Goal: Transaction & Acquisition: Purchase product/service

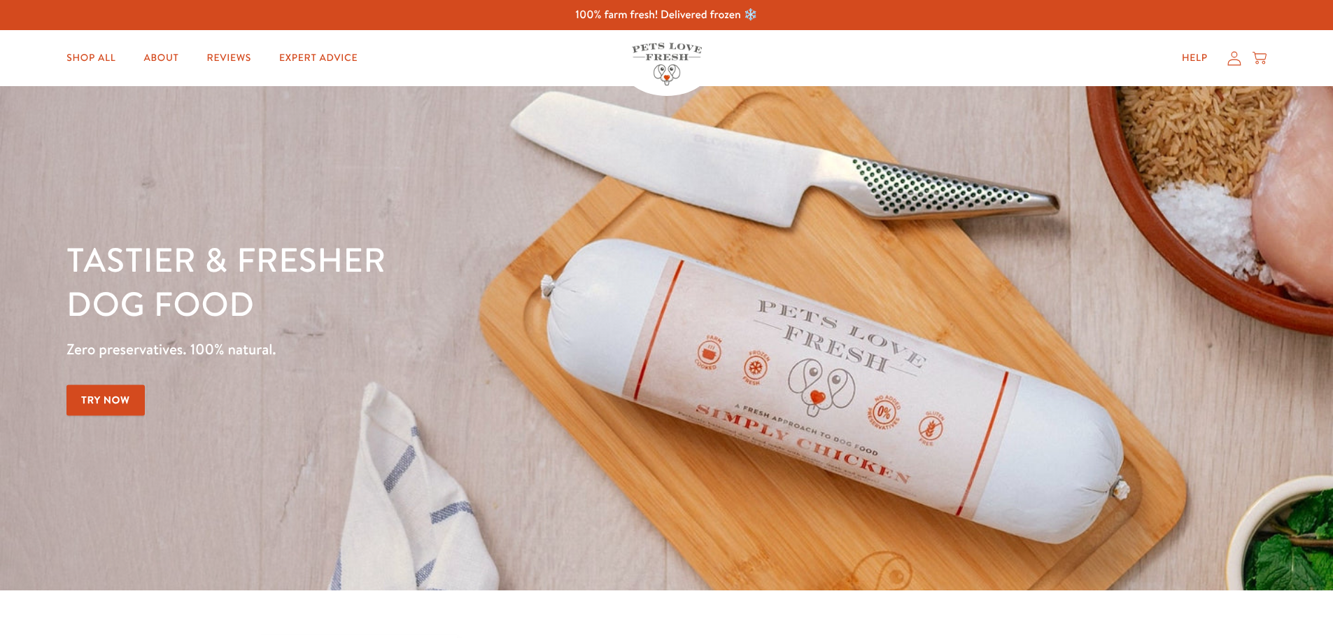
click at [1237, 64] on icon at bounding box center [1234, 58] width 14 height 15
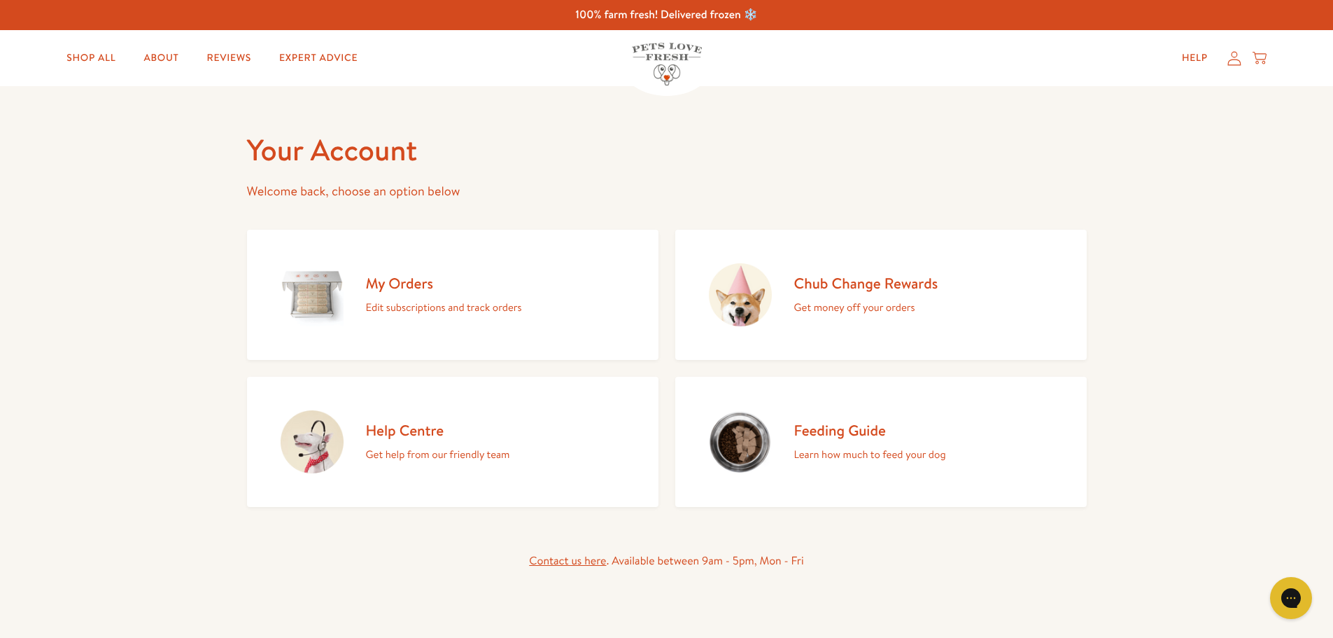
click at [430, 280] on h2 "My Orders" at bounding box center [444, 283] width 156 height 19
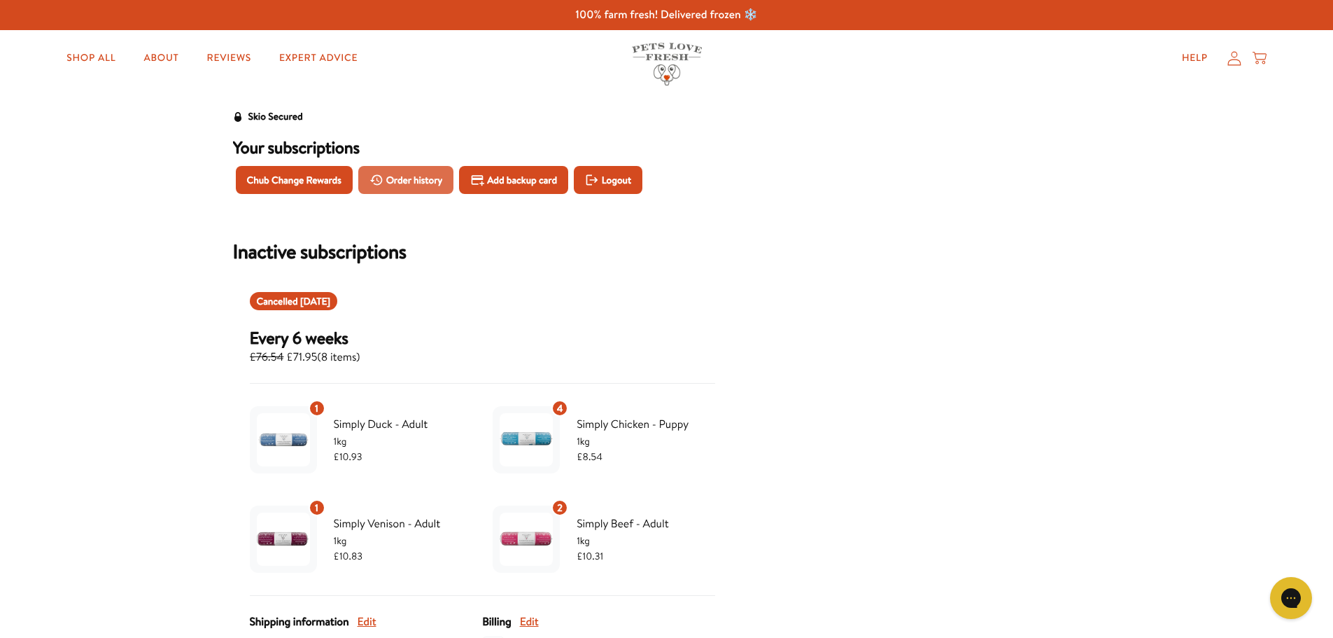
click at [409, 182] on span "Order history" at bounding box center [414, 179] width 57 height 15
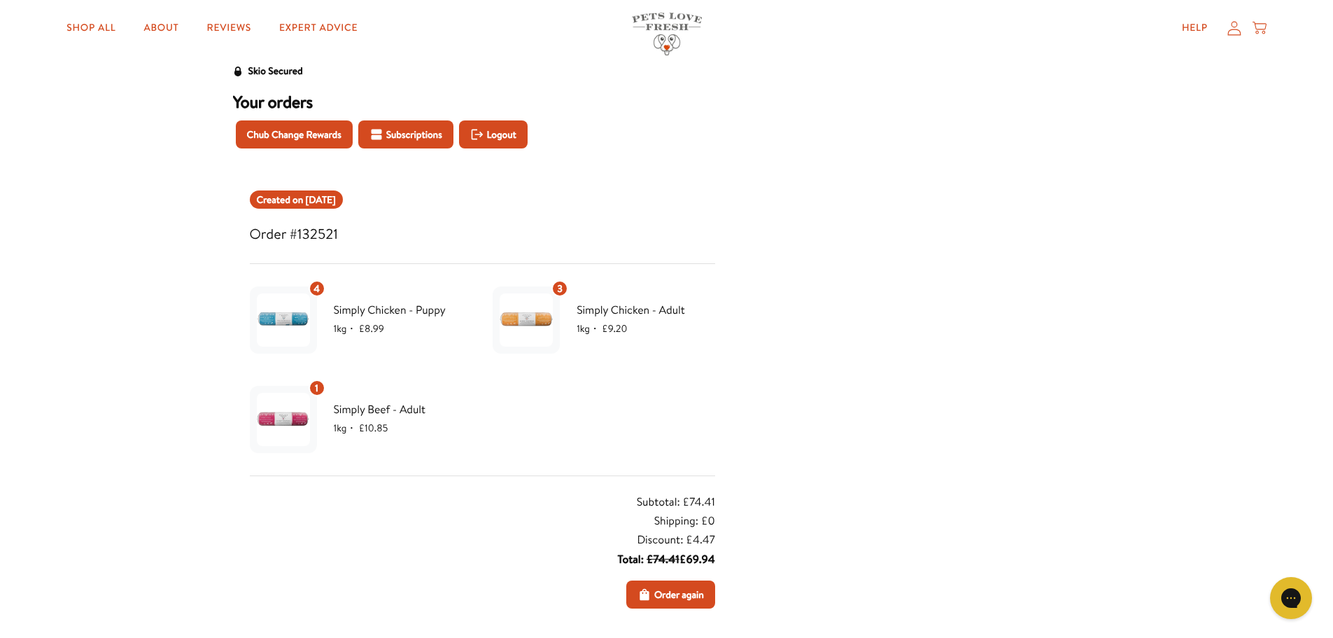
scroll to position [70, 0]
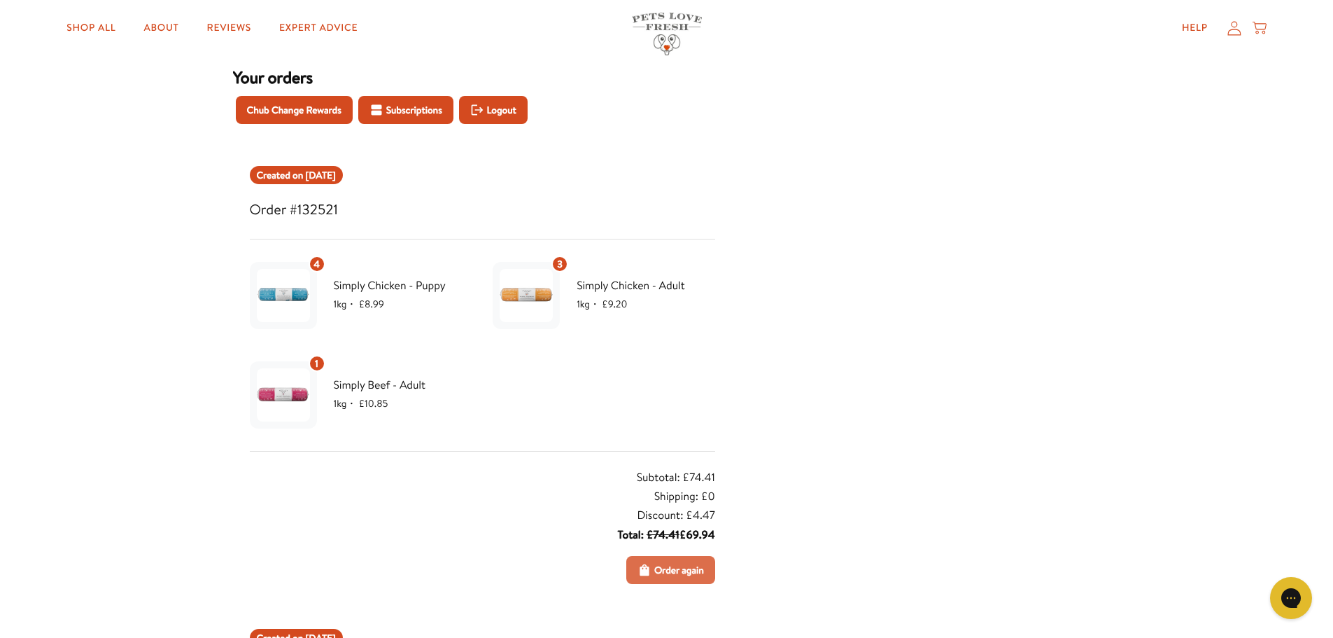
click at [673, 563] on span "Order again" at bounding box center [679, 569] width 50 height 15
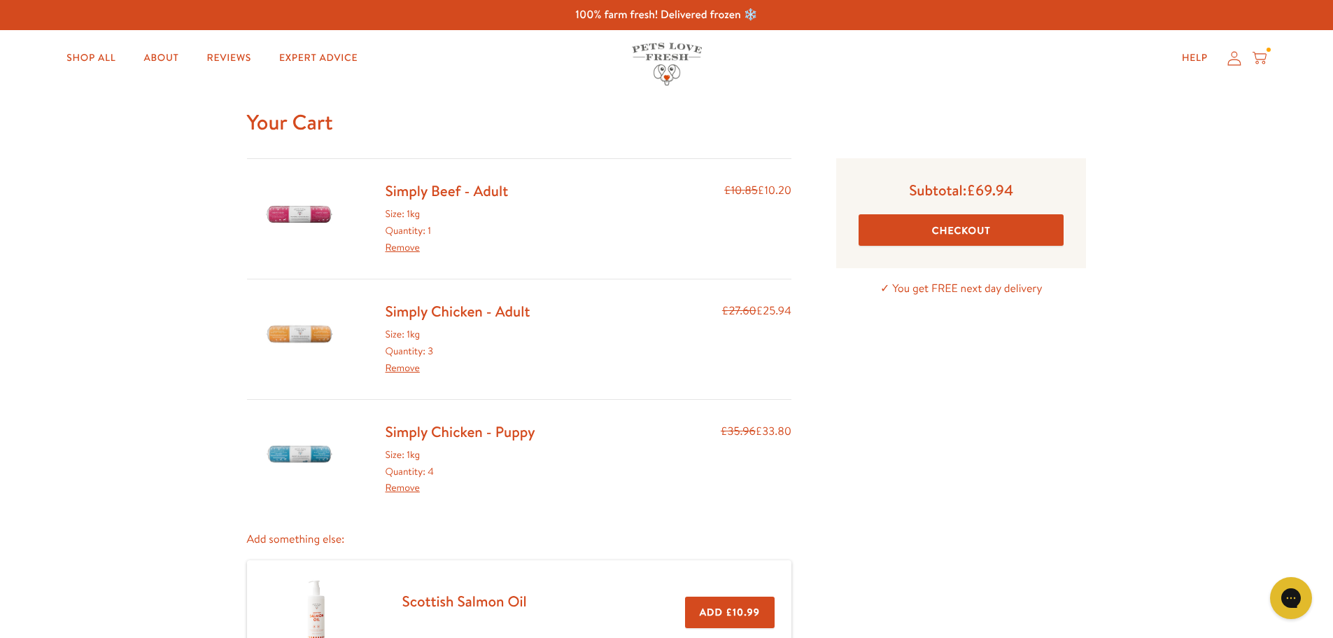
click at [391, 248] on link "Remove" at bounding box center [403, 247] width 34 height 14
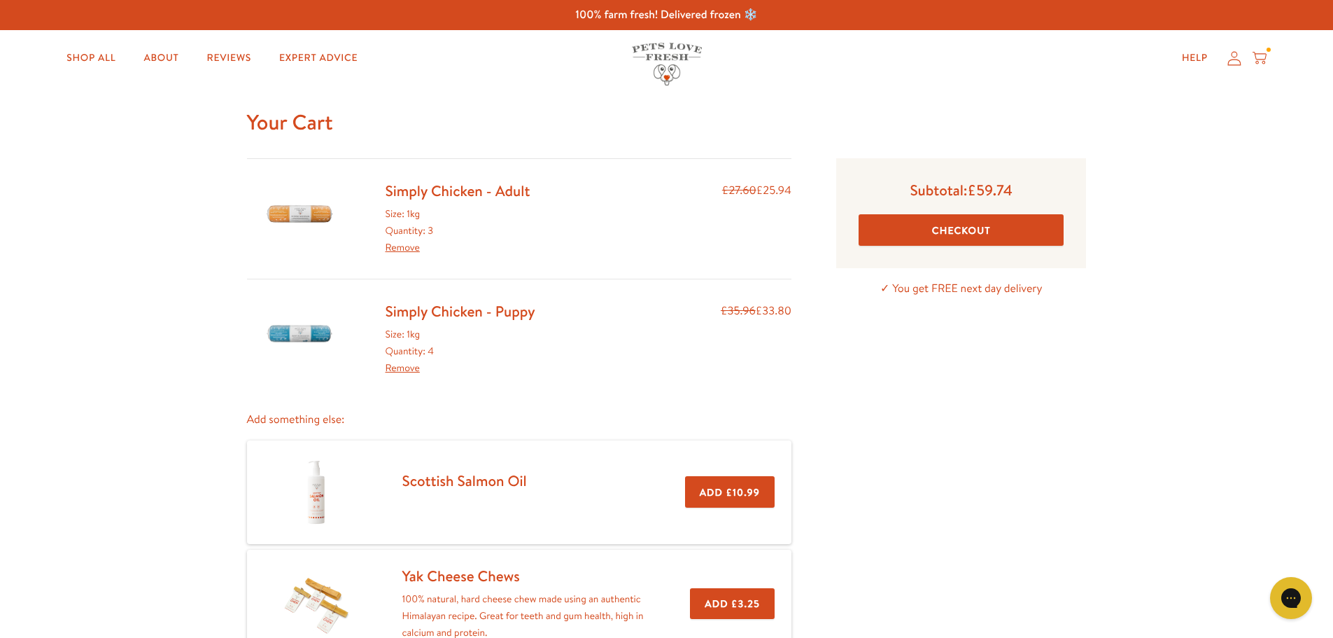
click at [402, 190] on link "Simply Chicken - Adult" at bounding box center [458, 191] width 145 height 20
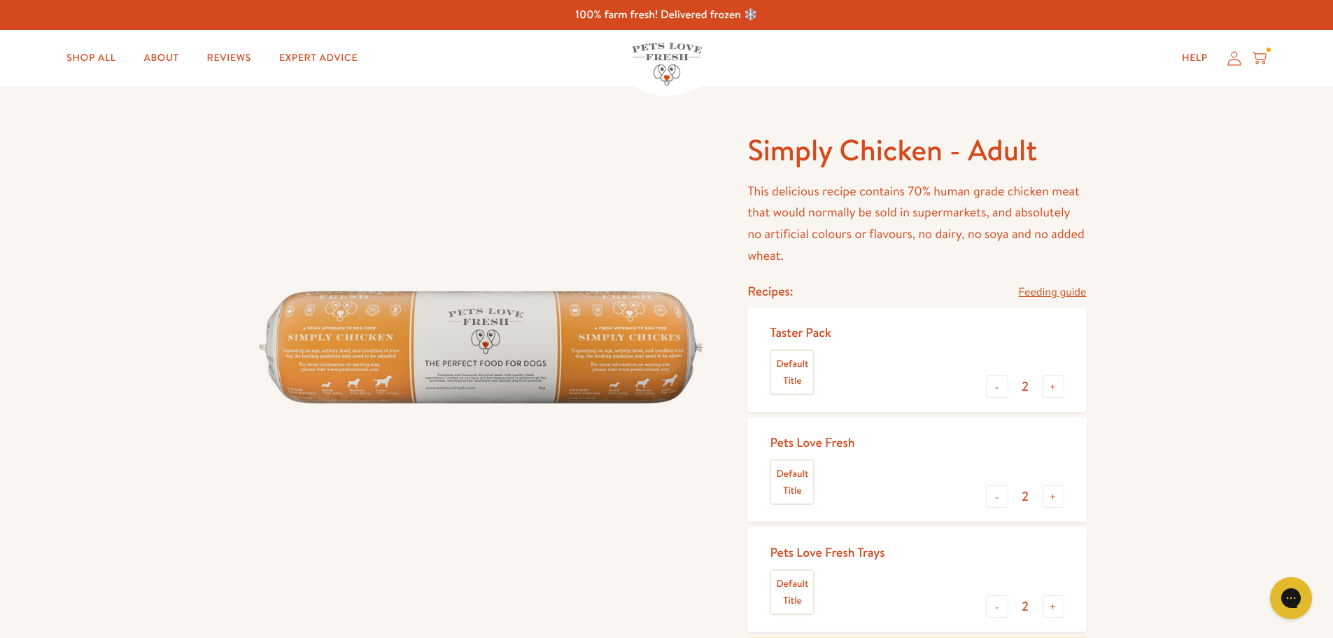
click at [1255, 57] on icon at bounding box center [1260, 56] width 14 height 8
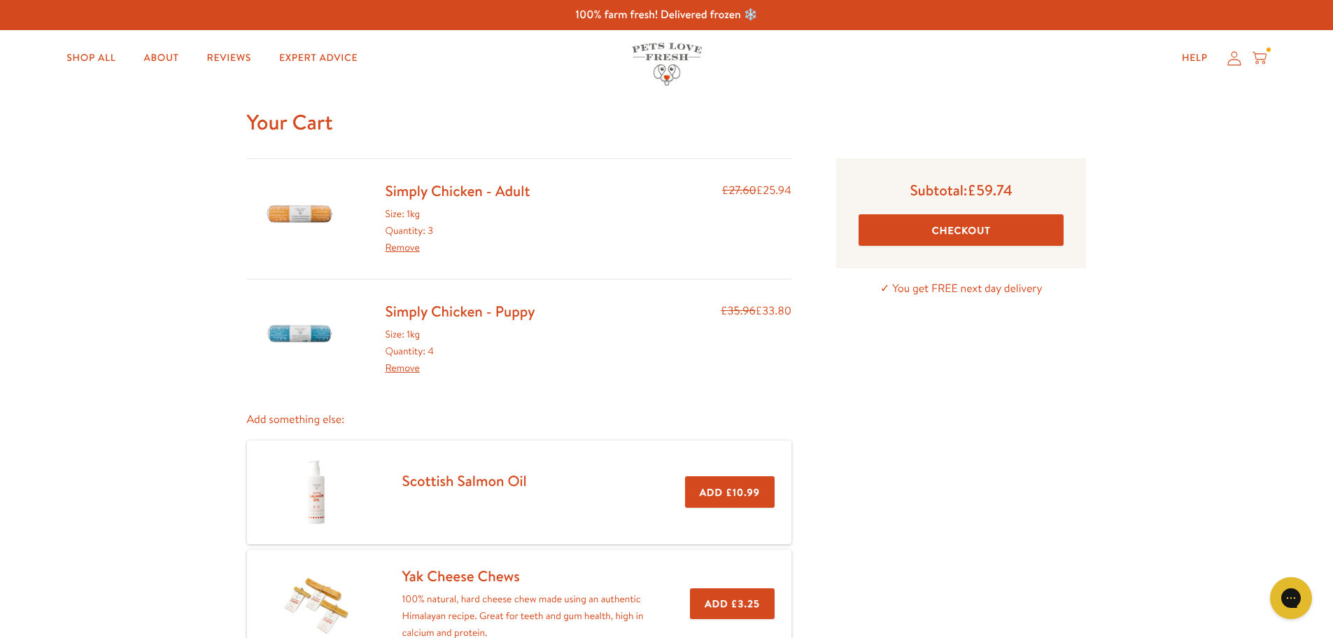
click at [419, 191] on link "Simply Chicken - Adult" at bounding box center [458, 191] width 145 height 20
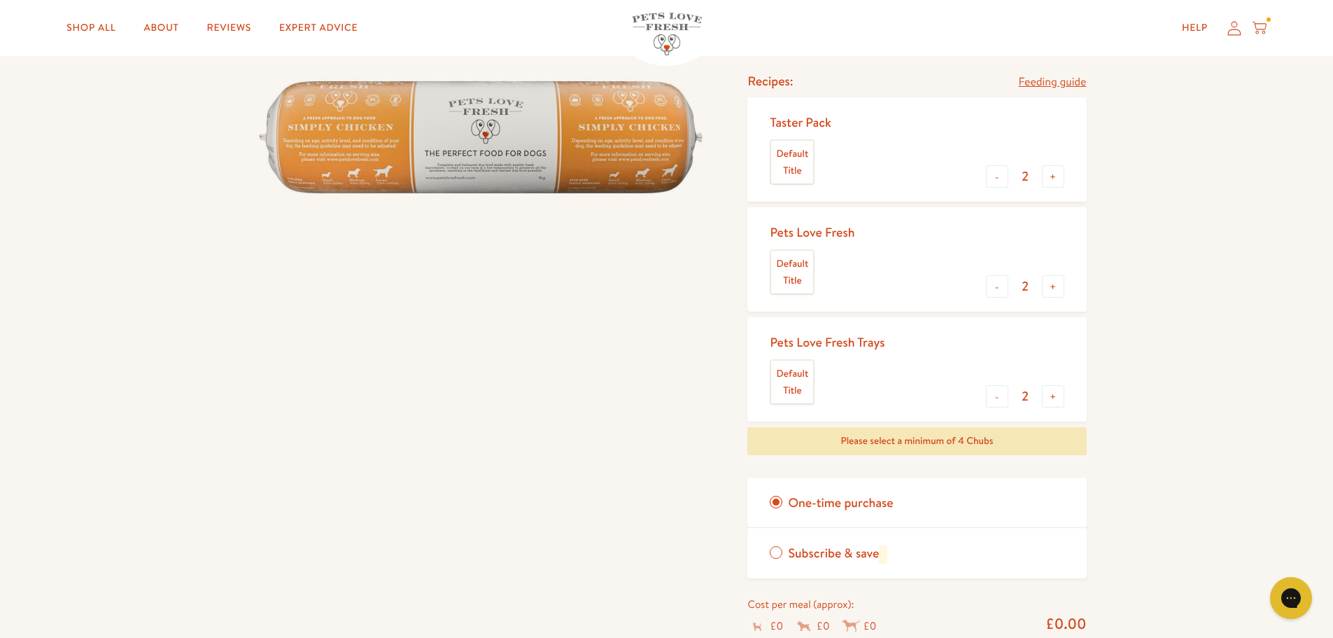
scroll to position [280, 0]
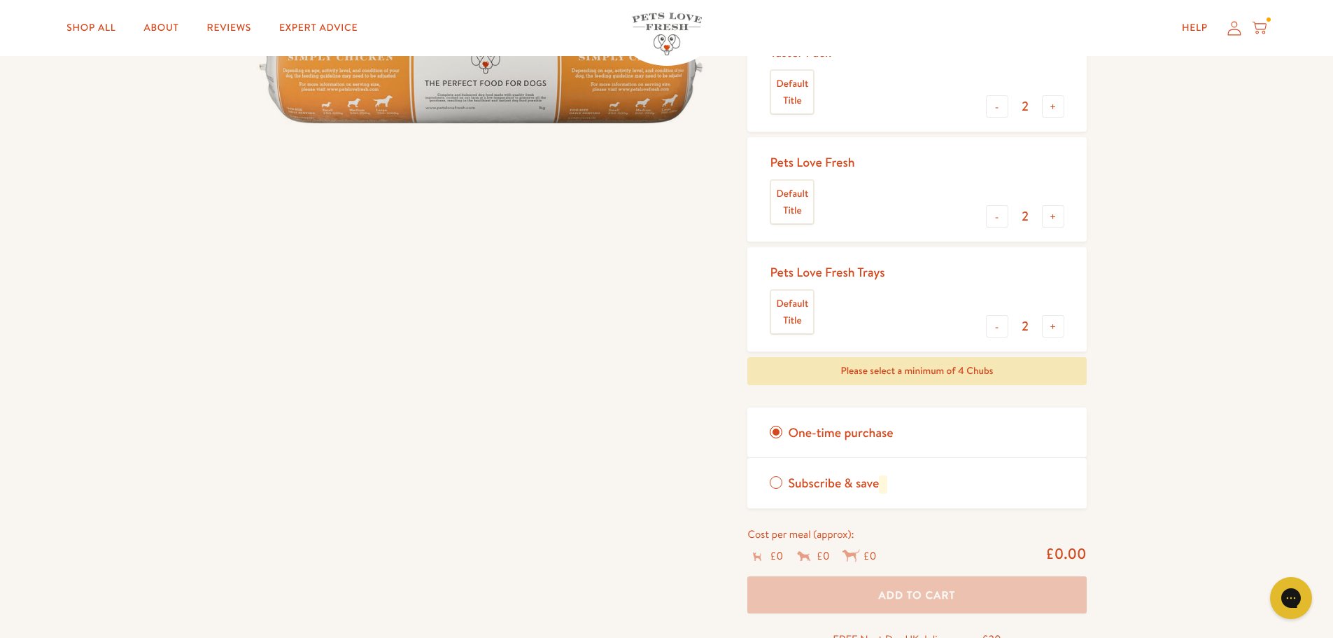
click at [782, 484] on label "Subscribe & save" at bounding box center [916, 483] width 339 height 50
click at [0, 0] on input "Subscribe & save" at bounding box center [0, 0] width 0 height 0
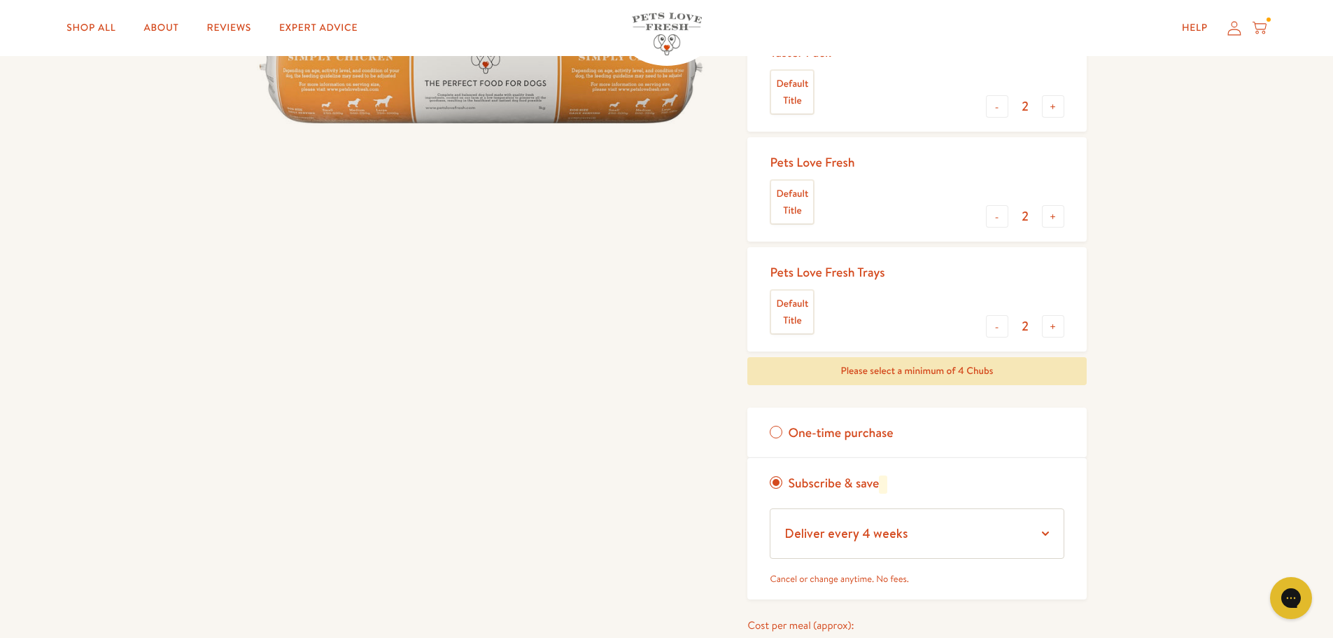
click at [773, 428] on label "One-time purchase" at bounding box center [916, 432] width 339 height 50
click at [0, 0] on input "One-time purchase" at bounding box center [0, 0] width 0 height 0
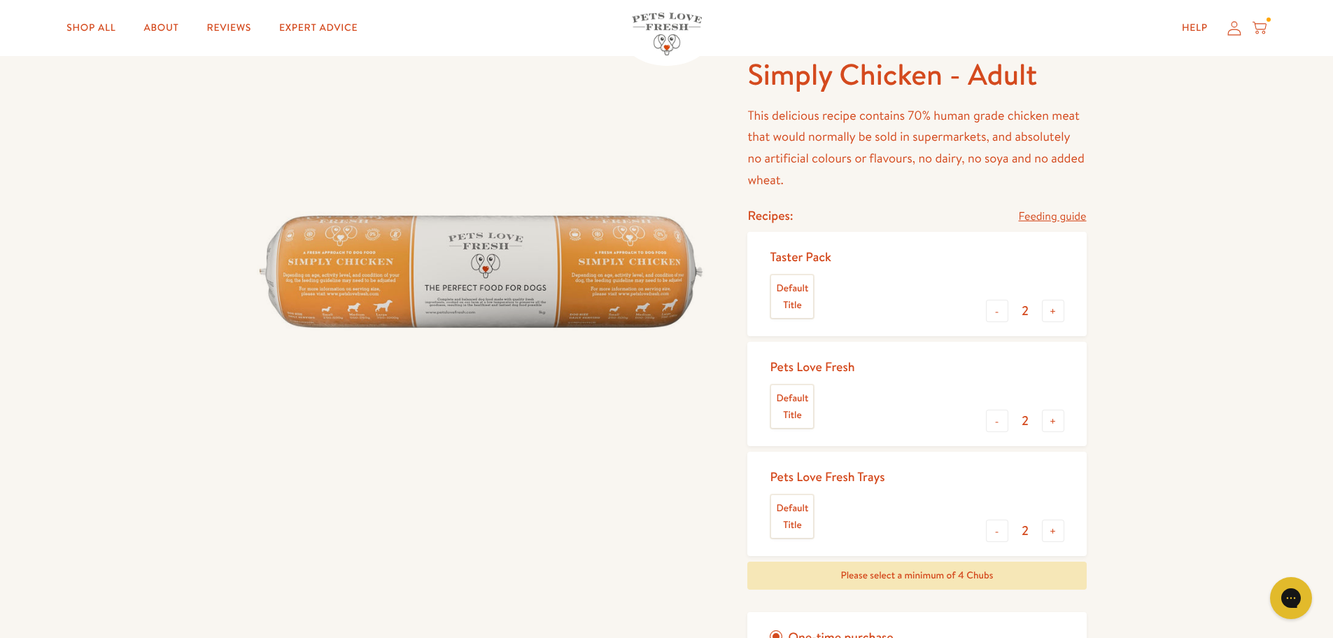
scroll to position [70, 0]
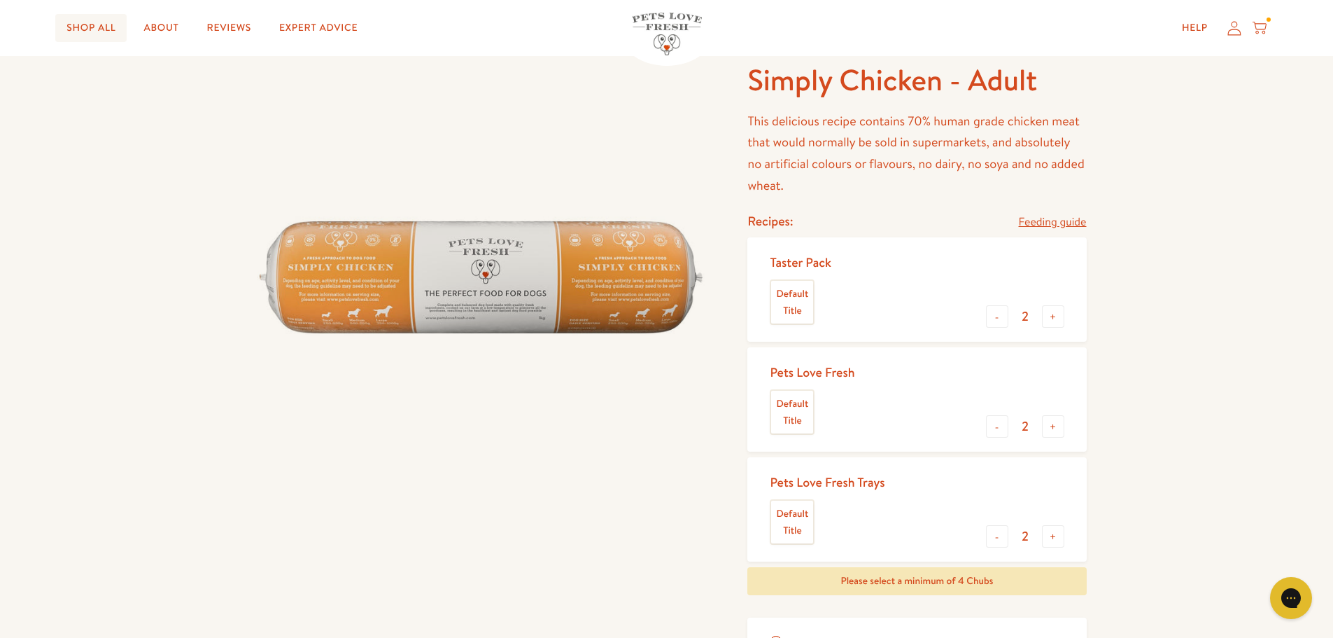
click at [90, 33] on link "Shop All" at bounding box center [90, 28] width 71 height 28
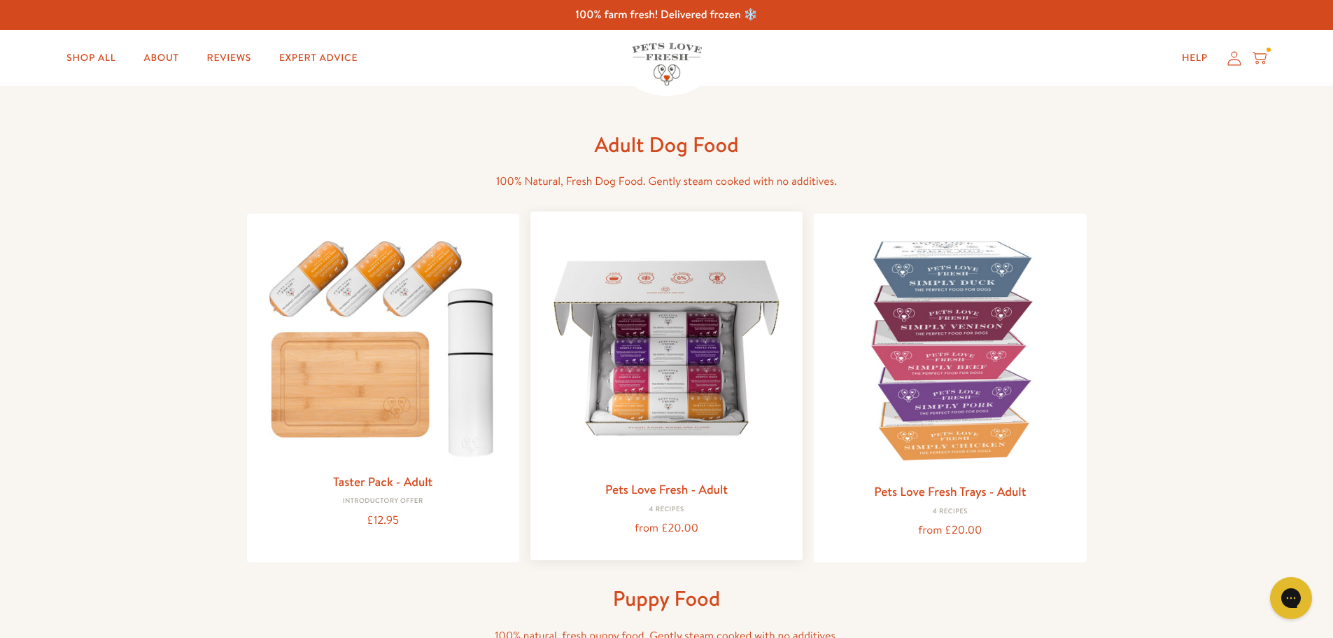
click at [657, 365] on img at bounding box center [667, 348] width 250 height 250
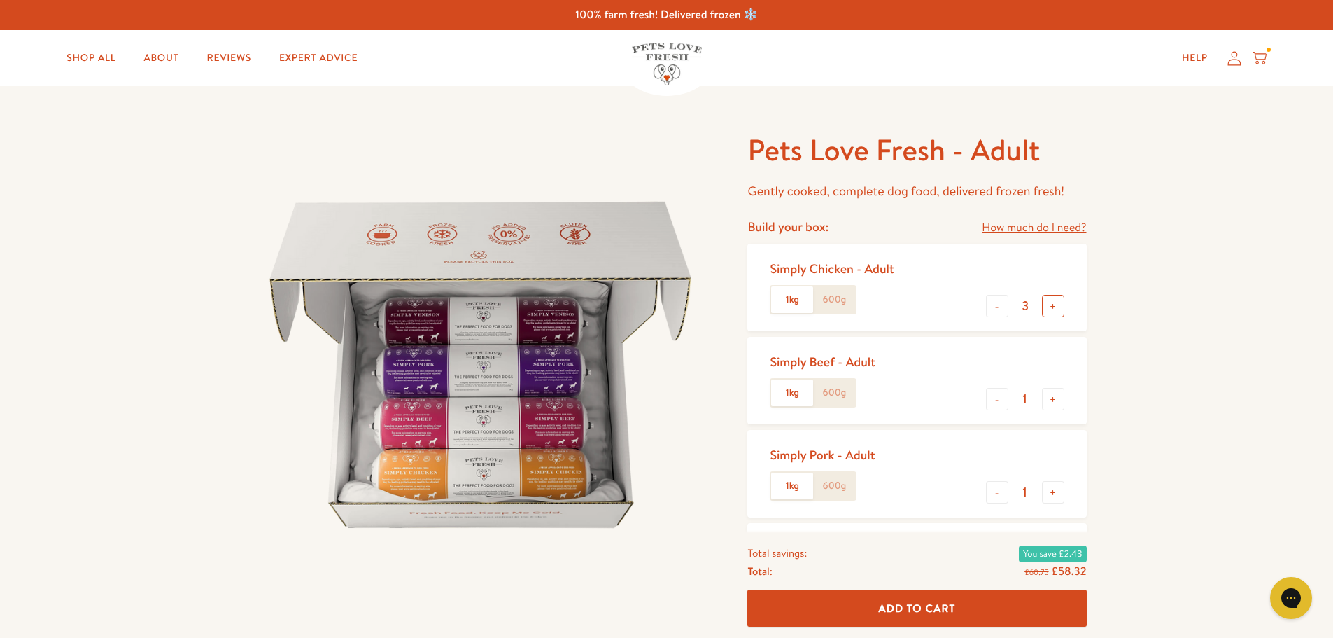
click at [1057, 316] on button "+" at bounding box center [1053, 306] width 22 height 22
type input "4"
click at [1006, 400] on button "-" at bounding box center [997, 399] width 22 height 22
type input "0"
click at [995, 491] on button "-" at bounding box center [997, 492] width 22 height 22
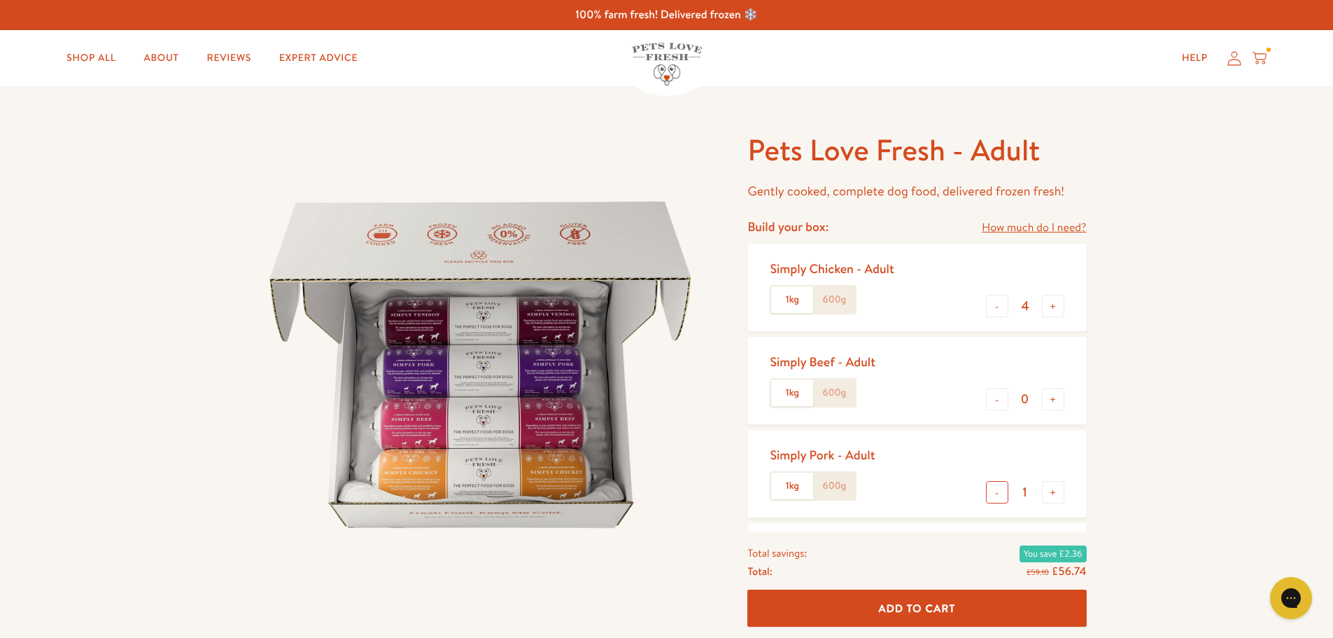
type input "0"
click at [966, 603] on button "Add To Cart" at bounding box center [916, 608] width 339 height 37
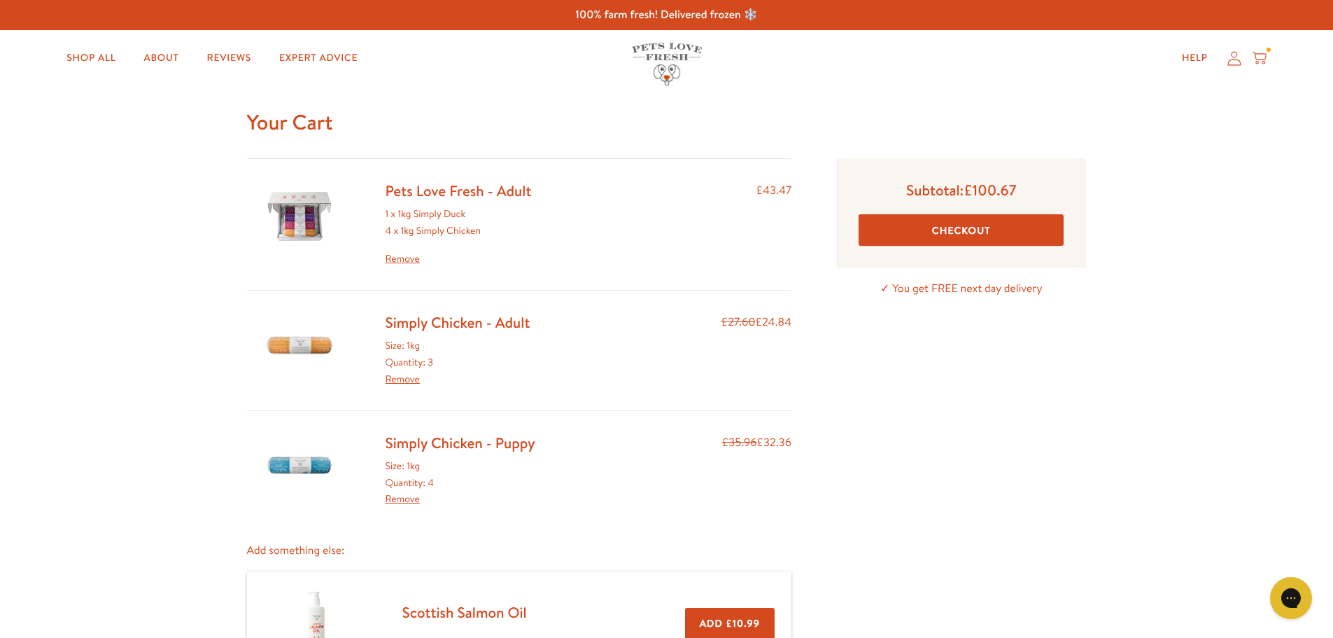
click at [414, 381] on link "Remove" at bounding box center [403, 379] width 34 height 14
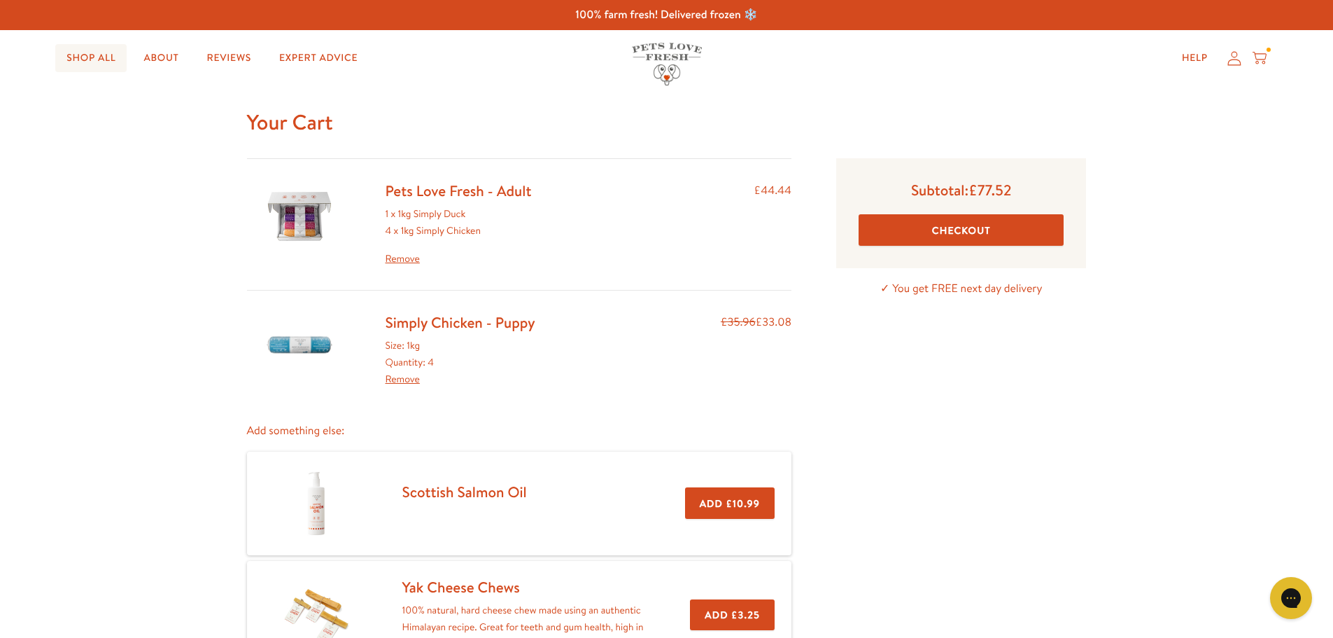
click at [85, 63] on link "Shop All" at bounding box center [90, 58] width 71 height 28
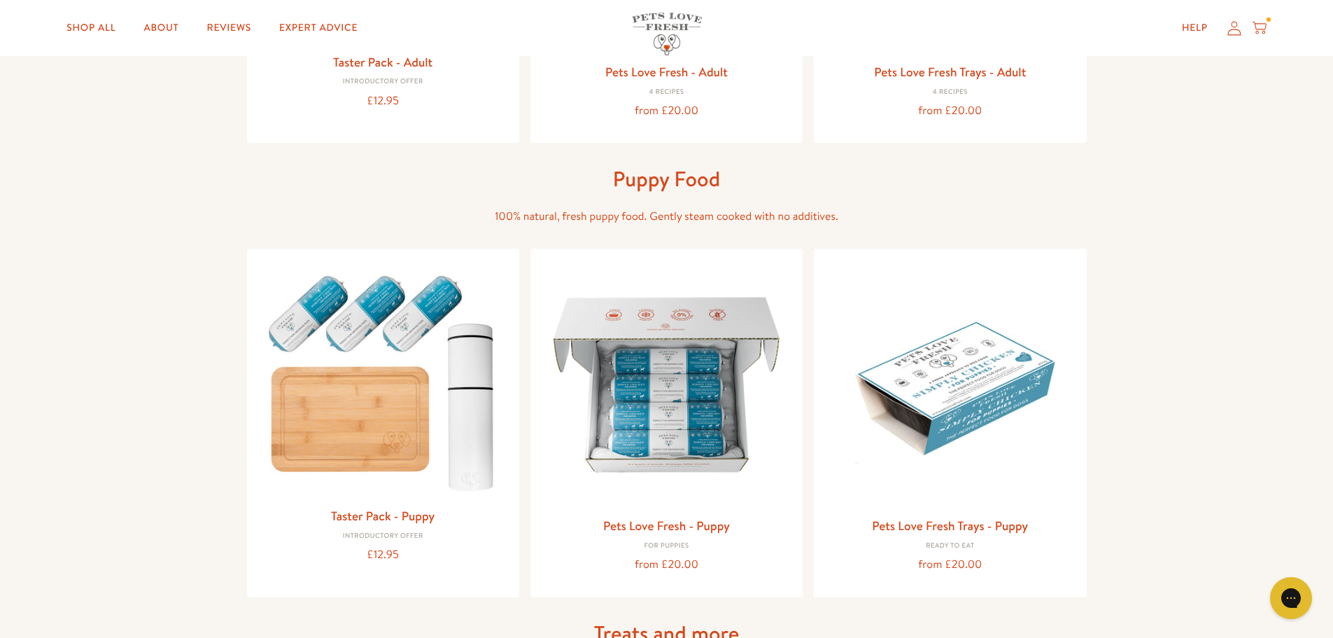
scroll to position [420, 0]
click at [674, 394] on img at bounding box center [667, 382] width 250 height 250
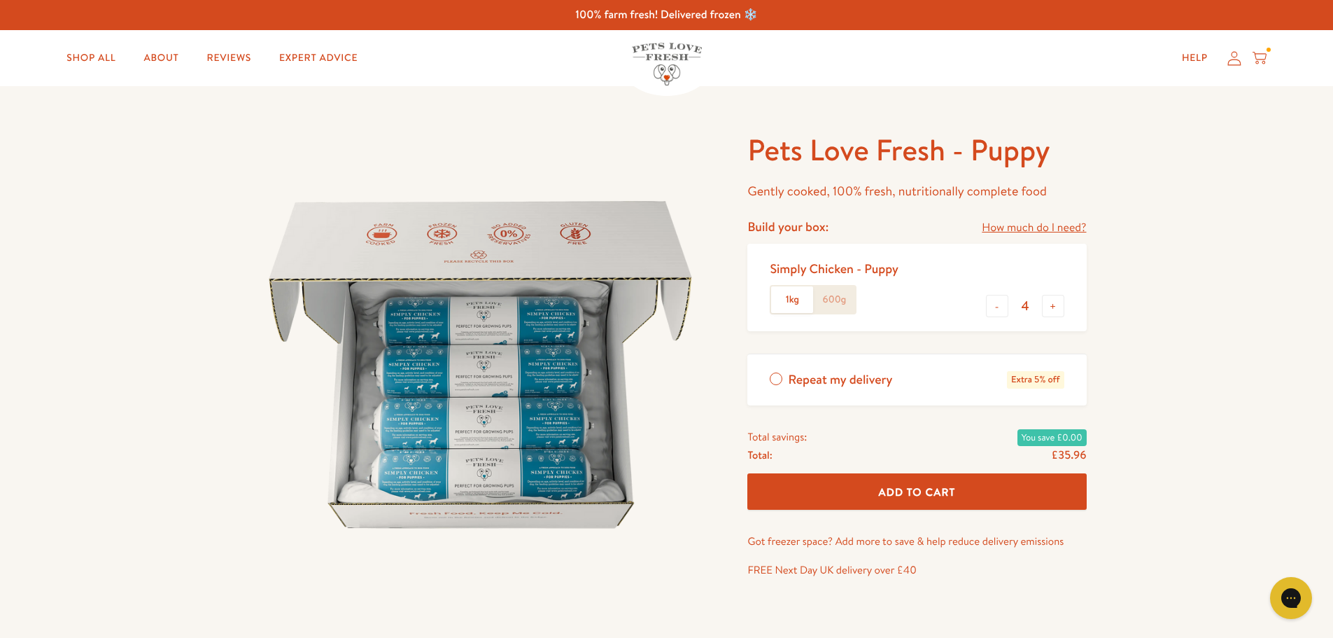
click at [902, 489] on span "Add To Cart" at bounding box center [917, 491] width 77 height 15
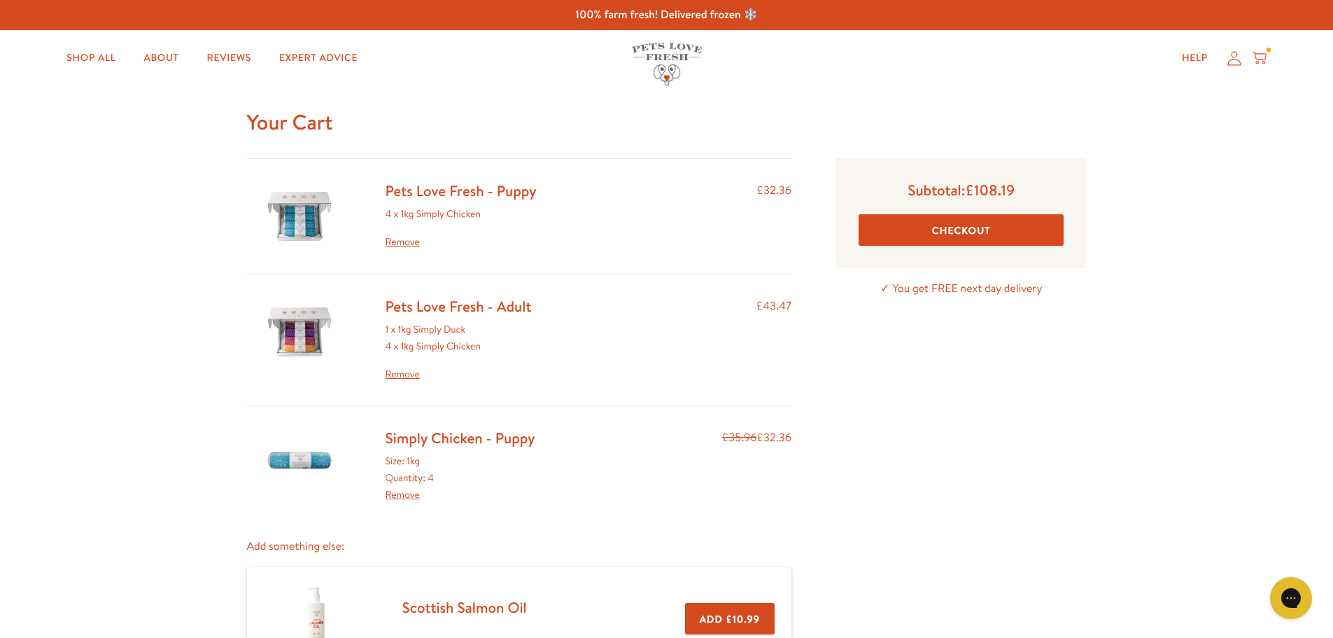
click at [397, 493] on link "Remove" at bounding box center [403, 494] width 34 height 14
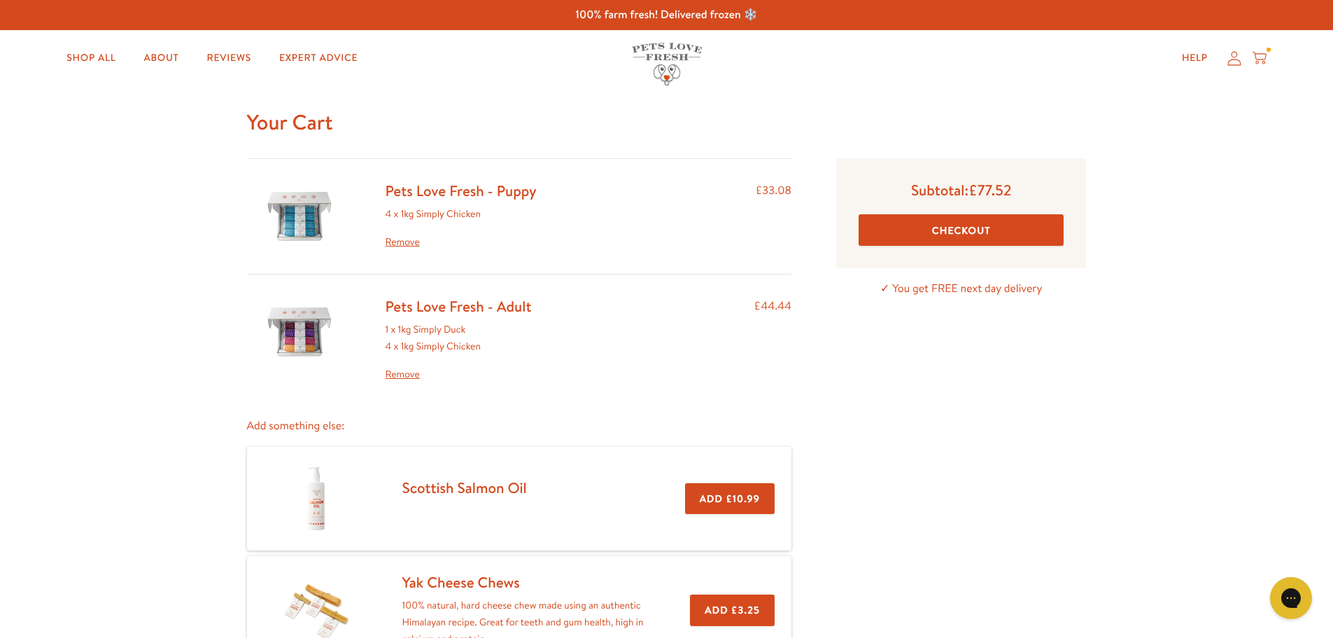
click at [409, 369] on link "Remove" at bounding box center [459, 374] width 146 height 17
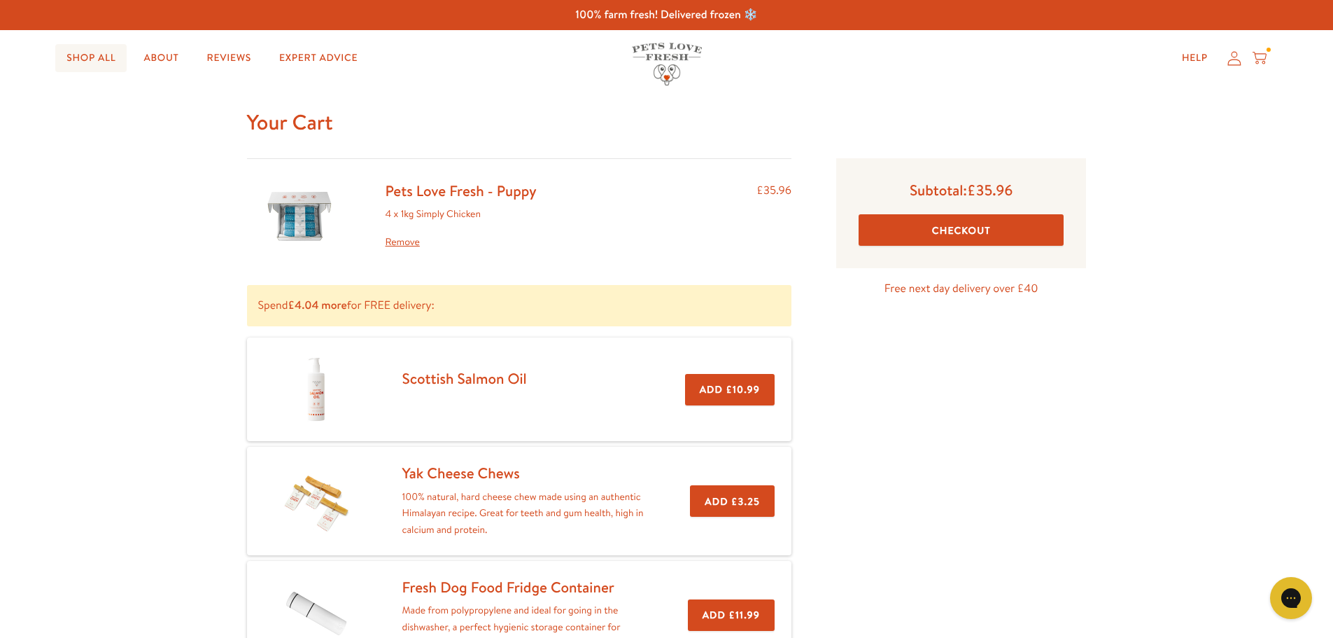
click at [91, 54] on link "Shop All" at bounding box center [90, 58] width 71 height 28
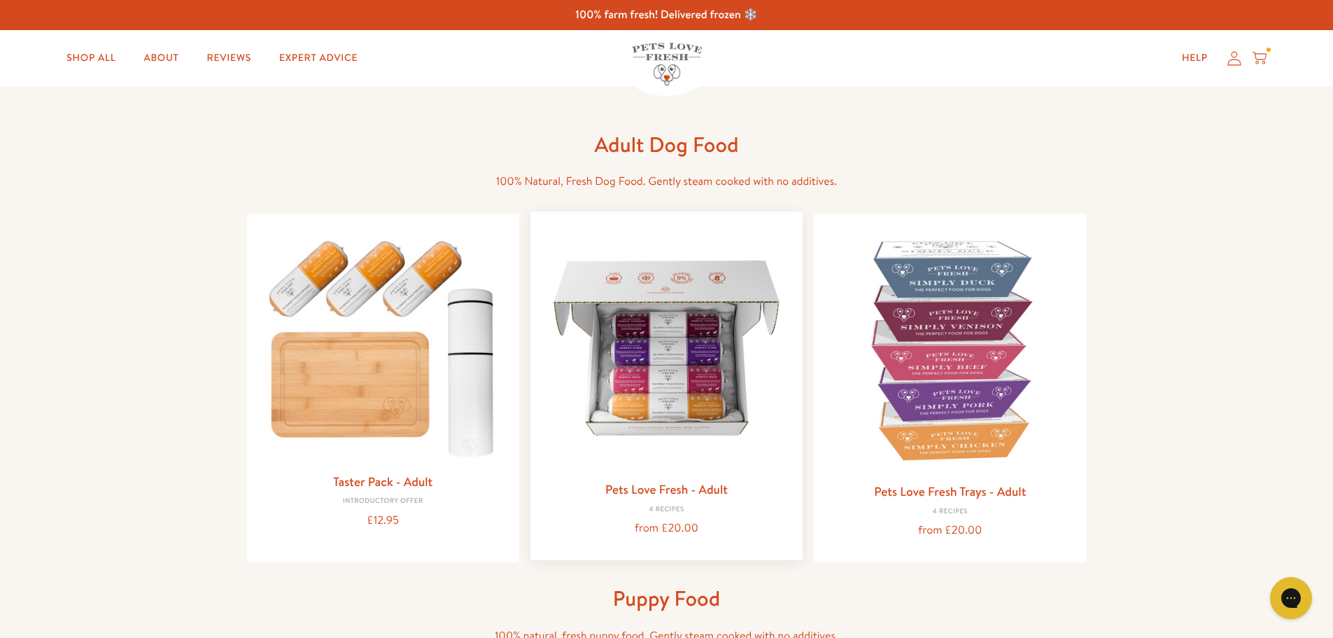
click at [697, 381] on img at bounding box center [667, 348] width 250 height 250
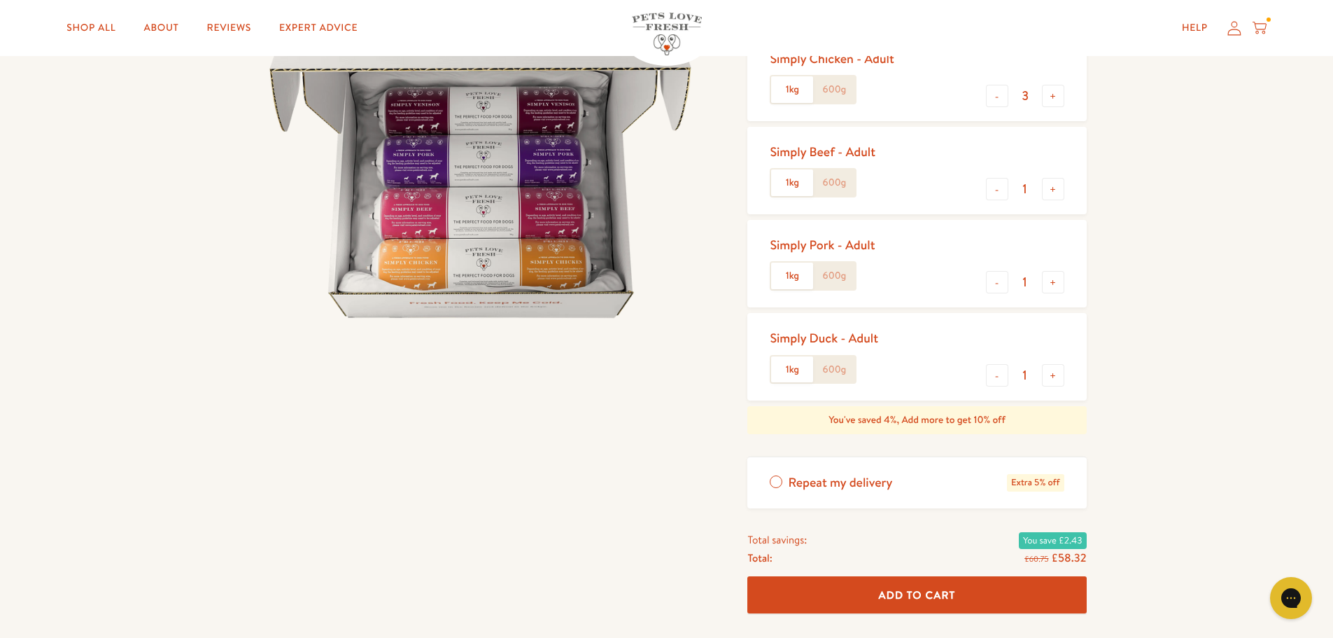
scroll to position [140, 0]
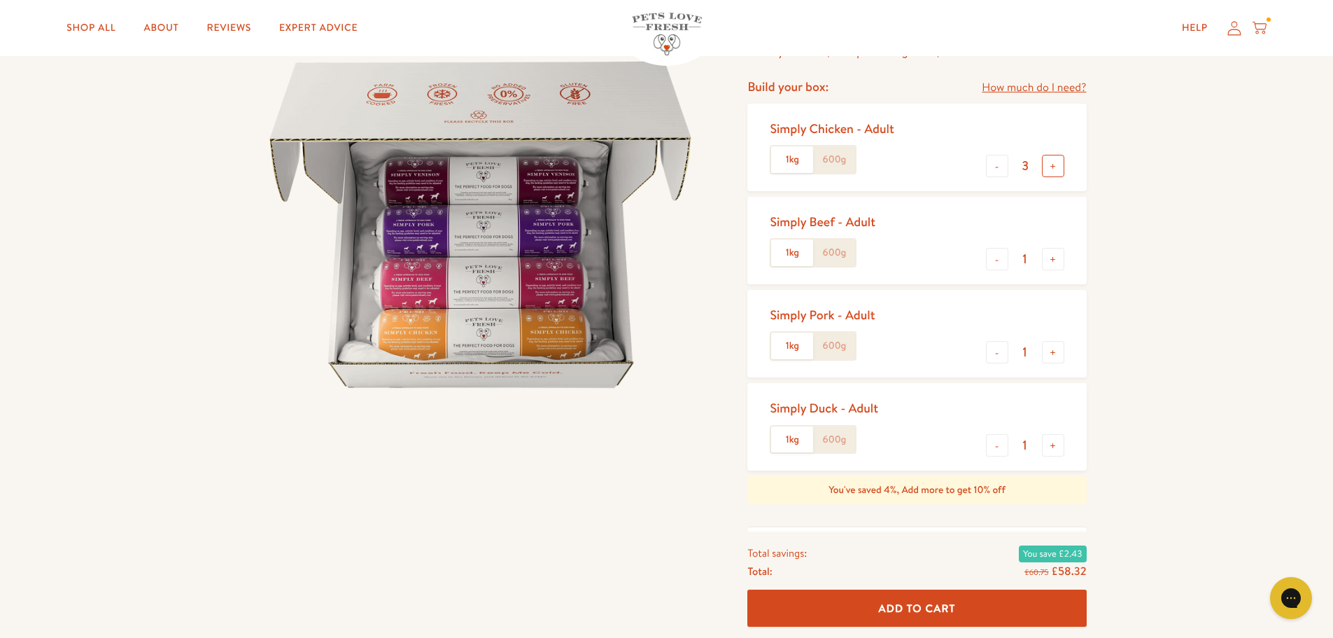
click at [1056, 168] on button "+" at bounding box center [1053, 166] width 22 height 22
type input "4"
click at [998, 262] on button "-" at bounding box center [997, 259] width 22 height 22
type input "0"
click at [996, 348] on button "-" at bounding box center [997, 352] width 22 height 22
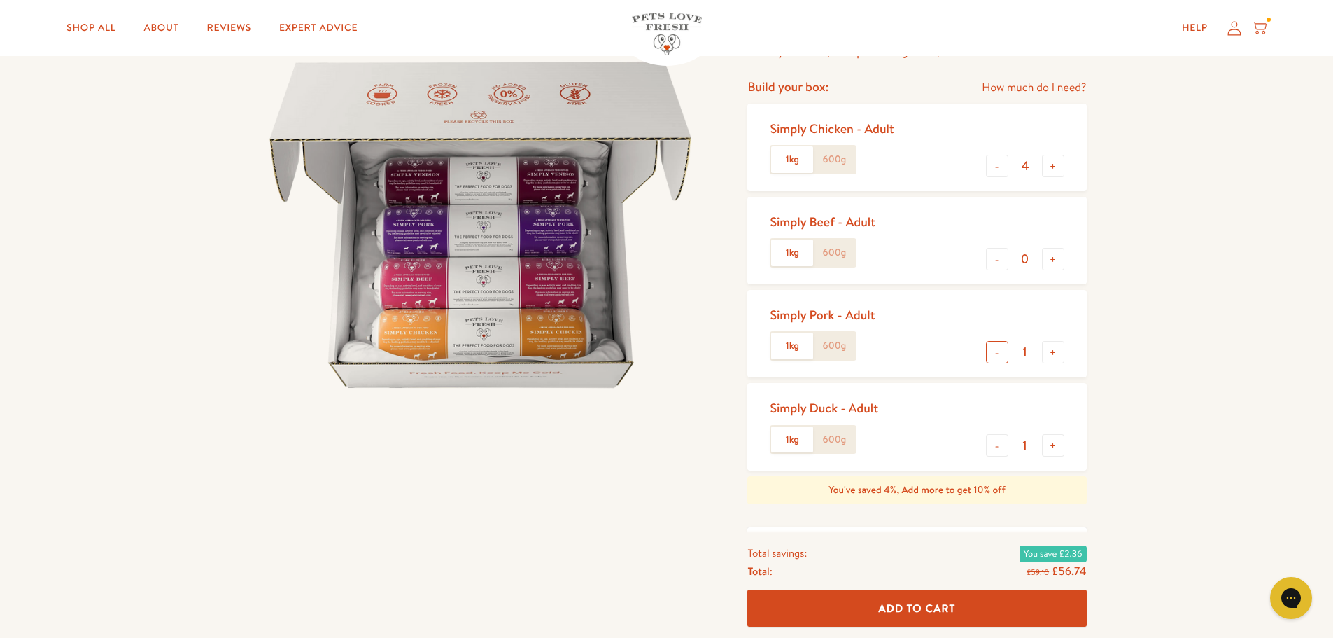
type input "0"
click at [1001, 443] on button "-" at bounding box center [997, 445] width 22 height 22
type input "0"
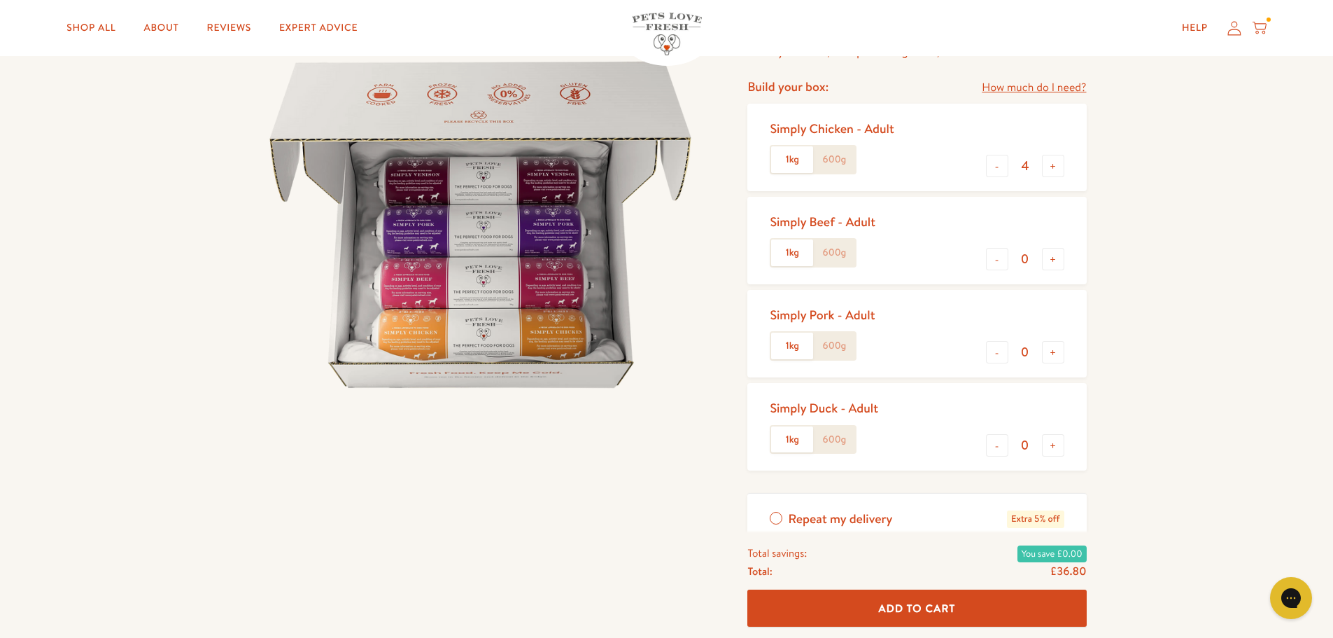
click at [937, 604] on span "Add To Cart" at bounding box center [917, 607] width 77 height 15
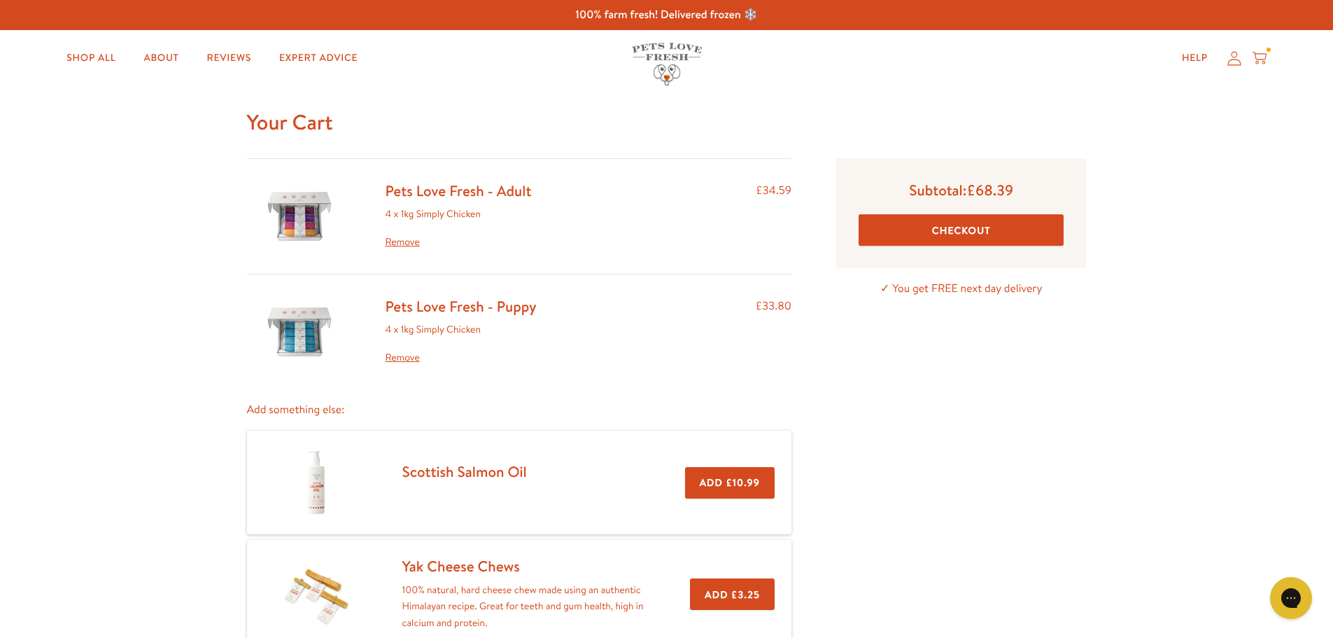
click at [1230, 57] on icon at bounding box center [1234, 58] width 14 height 15
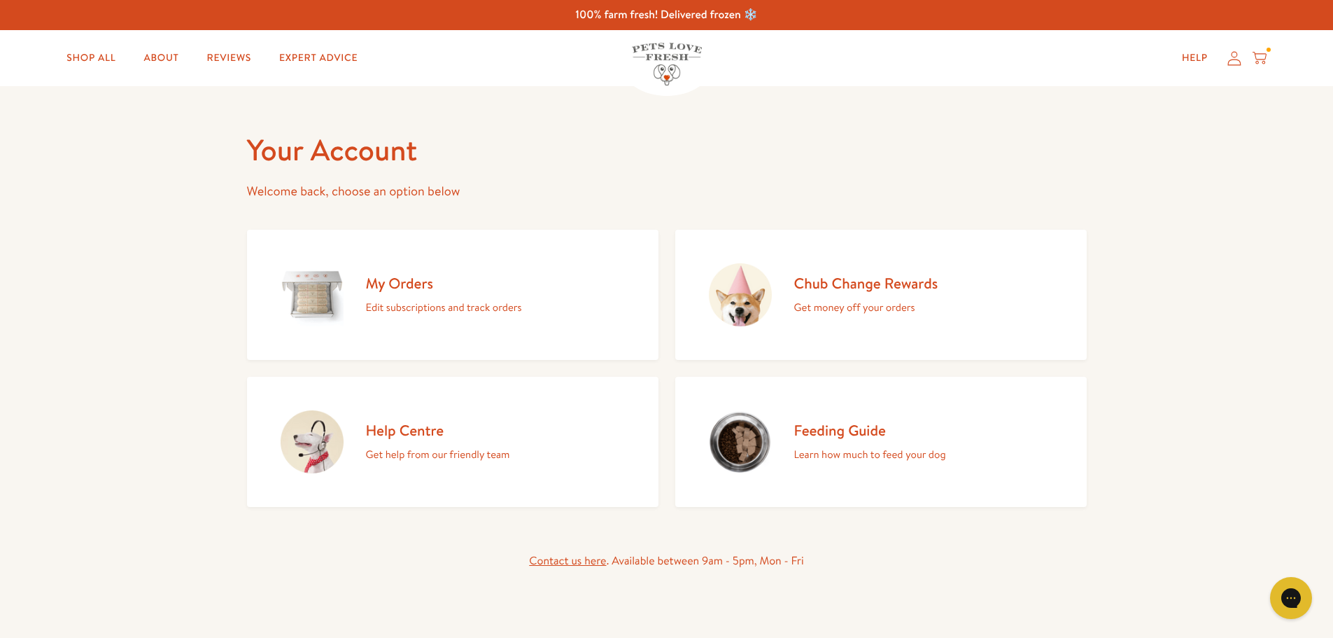
click at [916, 288] on h2 "Chub Change Rewards" at bounding box center [866, 283] width 144 height 19
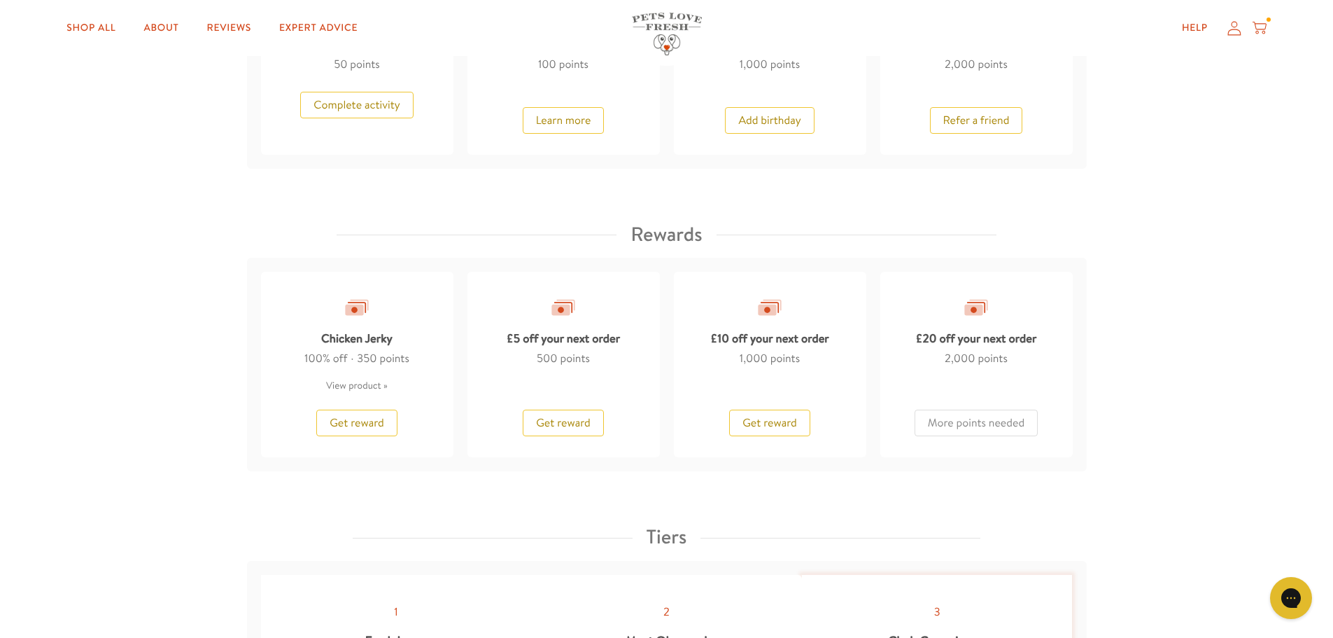
scroll to position [1120, 0]
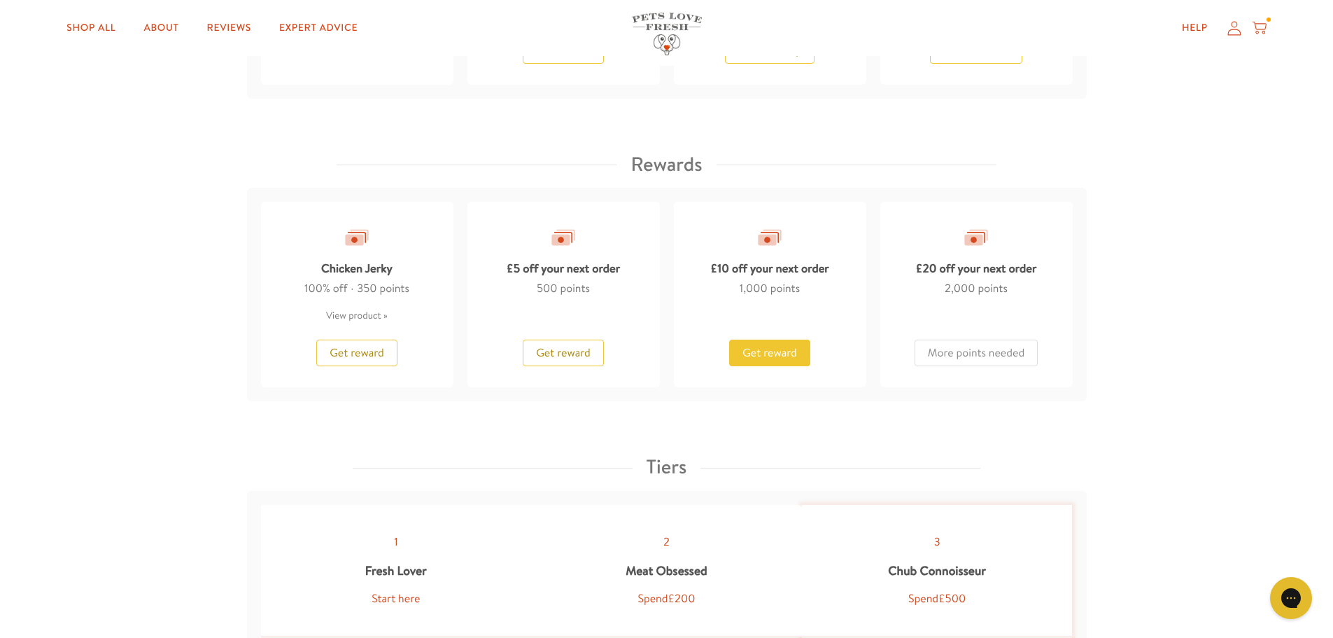
click at [795, 355] on span "Get reward" at bounding box center [769, 352] width 55 height 15
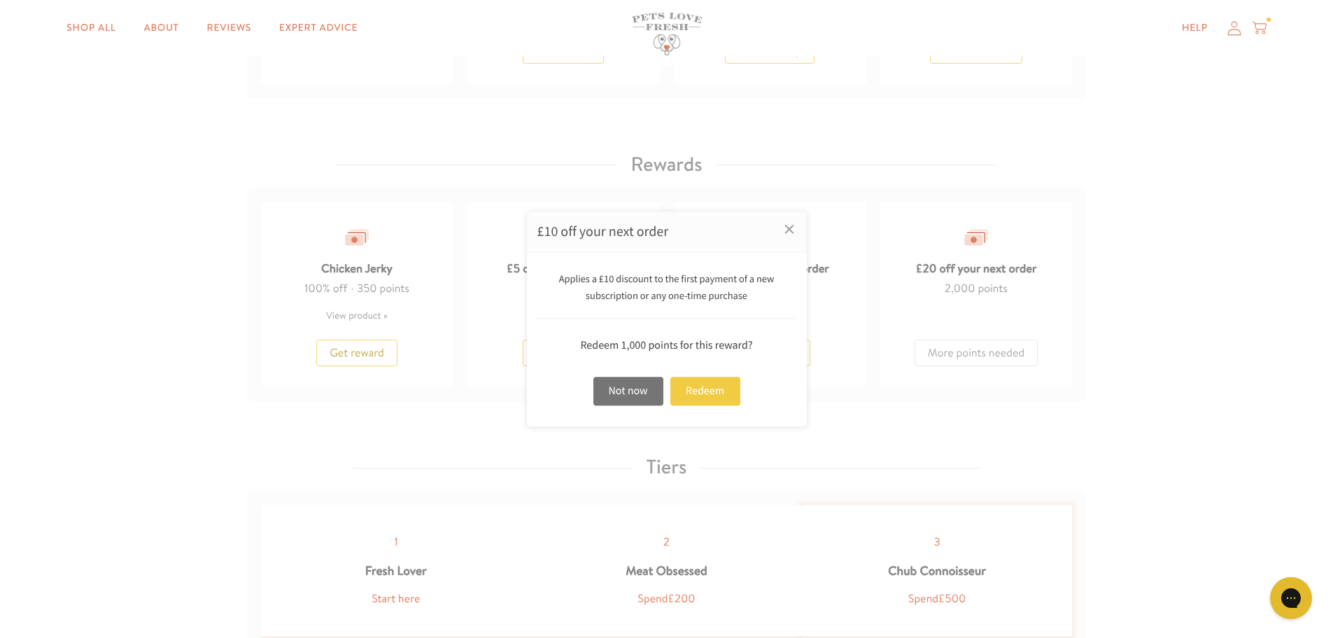
click at [707, 392] on div "Redeem" at bounding box center [705, 390] width 70 height 29
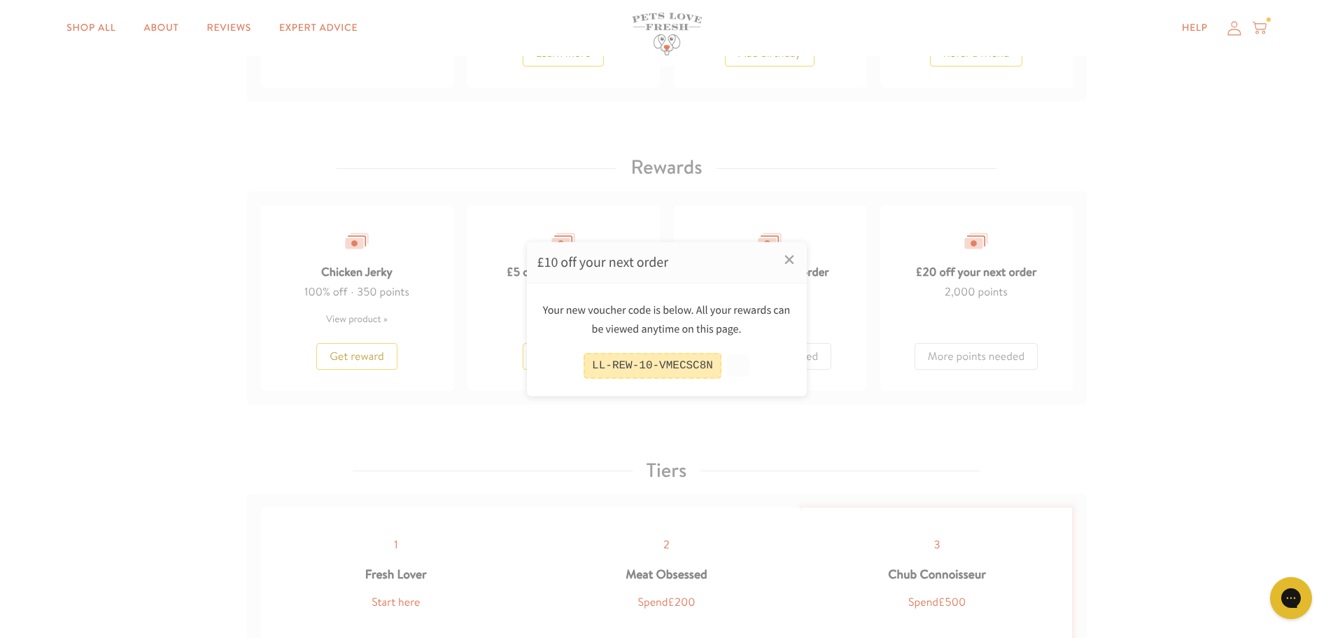
scroll to position [1122, 0]
click at [731, 367] on button at bounding box center [738, 365] width 22 height 22
click at [1257, 26] on div at bounding box center [666, 319] width 1333 height 638
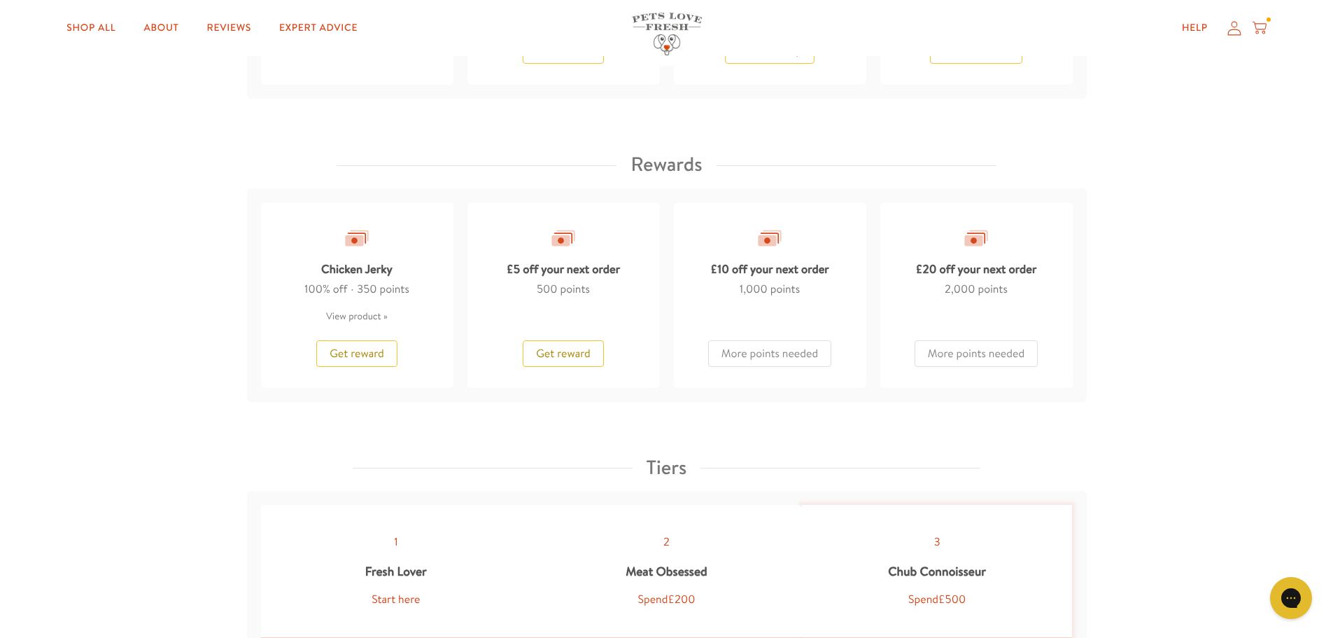
click at [1257, 26] on icon at bounding box center [1260, 27] width 14 height 15
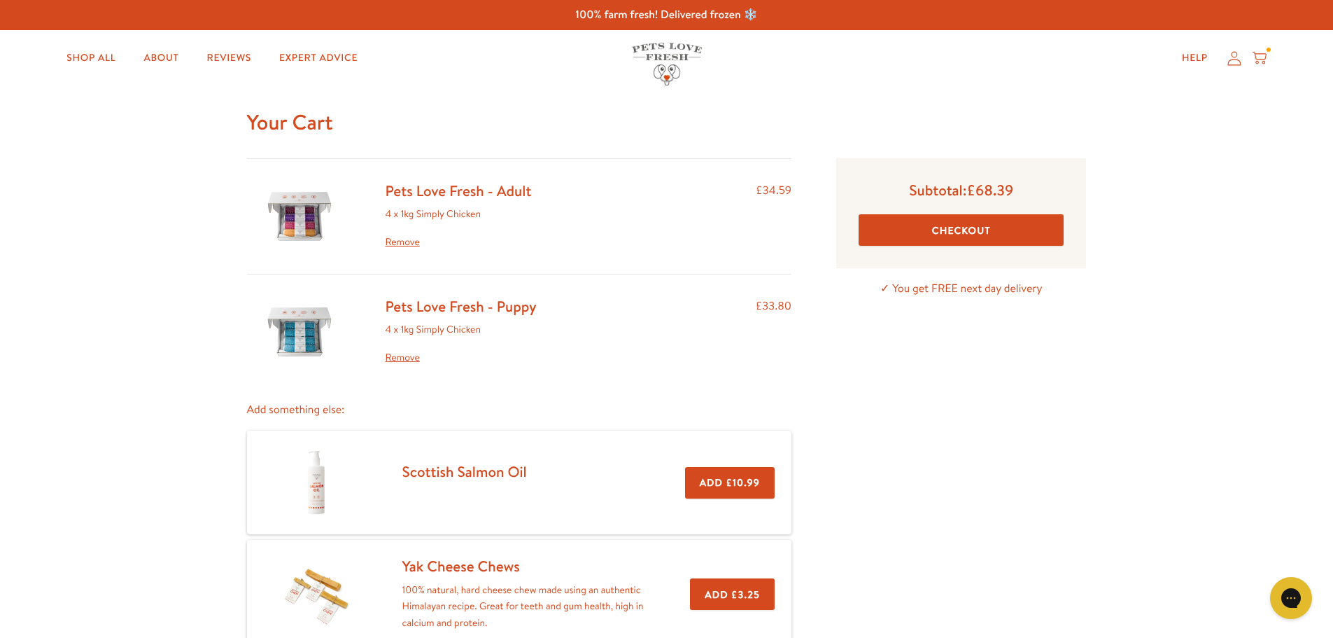
click at [1028, 226] on button "Checkout" at bounding box center [961, 229] width 205 height 31
